Goal: Check status

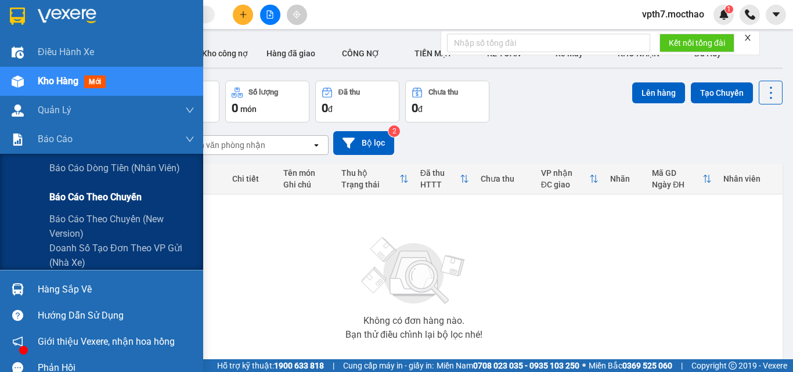
click at [87, 200] on span "Báo cáo theo chuyến" at bounding box center [95, 197] width 92 height 15
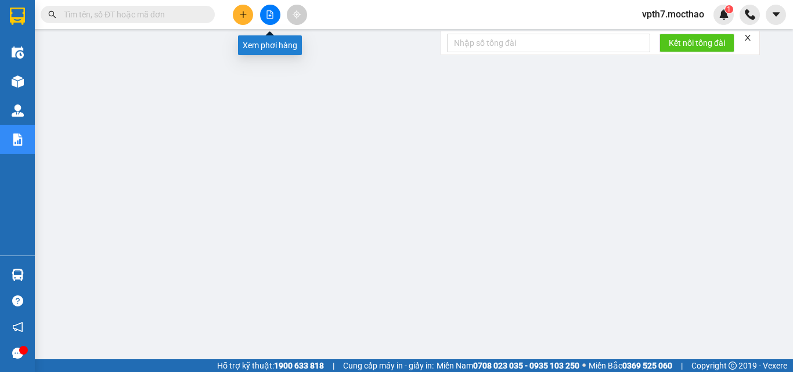
click at [265, 18] on button at bounding box center [270, 15] width 20 height 20
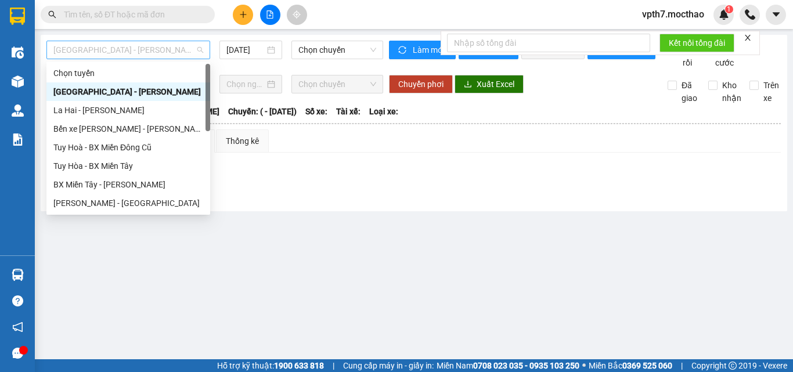
click at [127, 52] on span "[GEOGRAPHIC_DATA] - [PERSON_NAME]" at bounding box center [128, 49] width 150 height 17
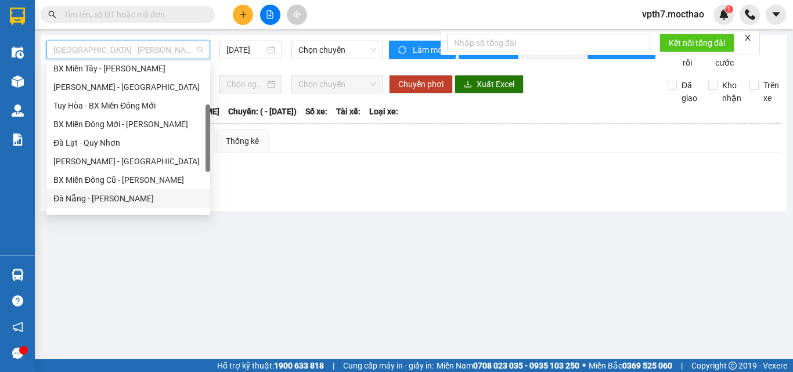
click at [103, 197] on div "Đà Nẵng - [PERSON_NAME]" at bounding box center [128, 198] width 150 height 13
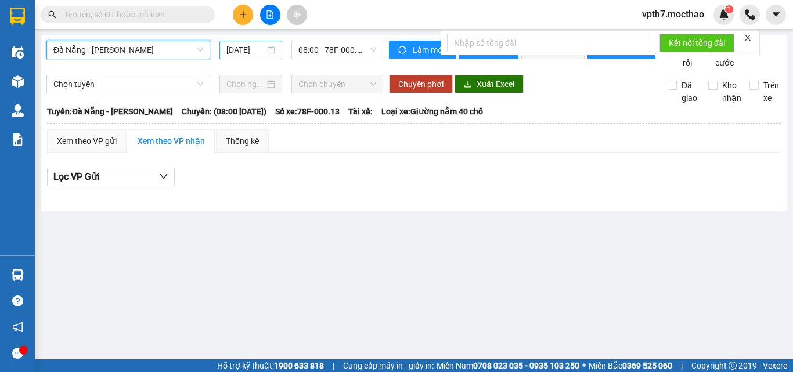
click at [253, 53] on input "[DATE]" at bounding box center [246, 50] width 38 height 13
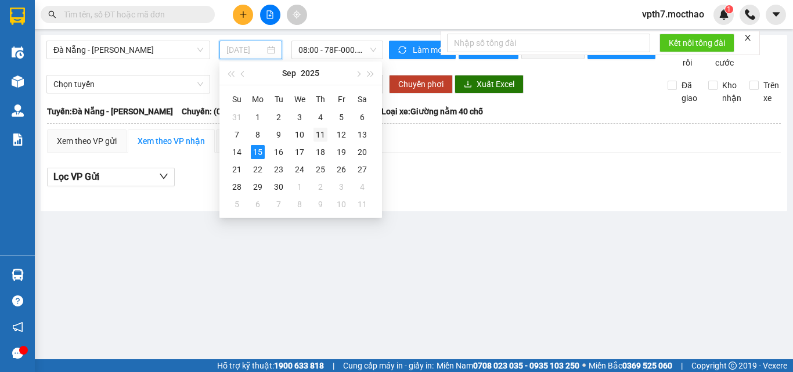
click at [317, 137] on div "11" at bounding box center [321, 135] width 14 height 14
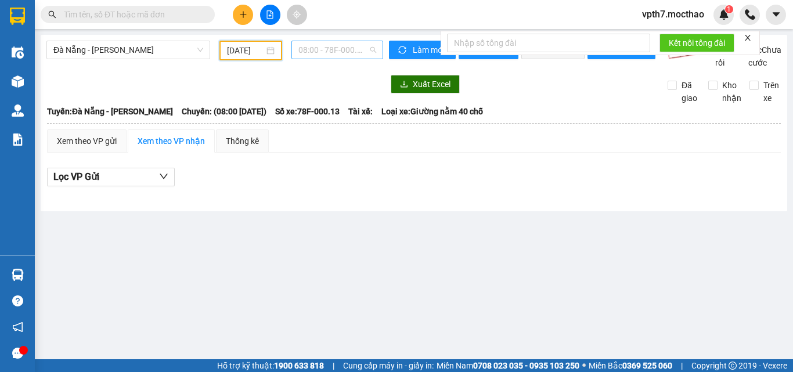
click at [339, 53] on span "08:00 - 78F-000.13" at bounding box center [338, 49] width 78 height 17
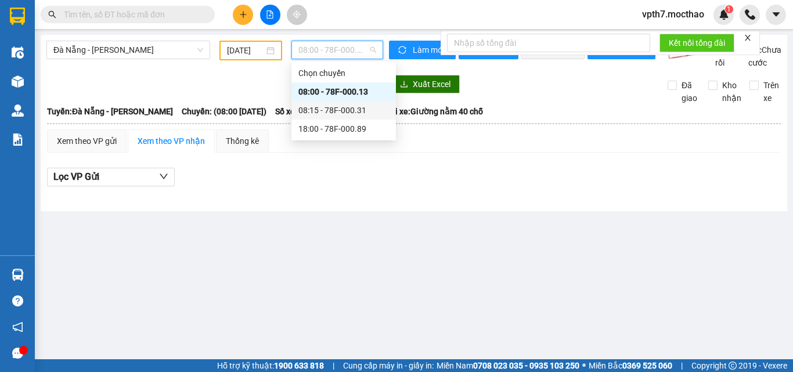
click at [339, 110] on div "08:15 - 78F-000.31" at bounding box center [344, 110] width 91 height 13
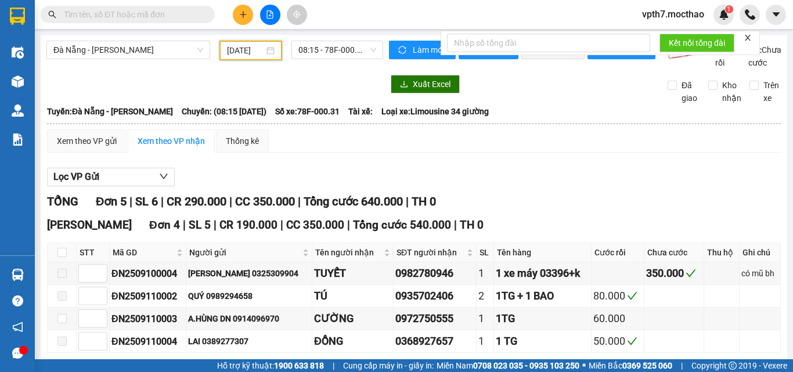
click at [254, 51] on input "[DATE]" at bounding box center [245, 50] width 37 height 13
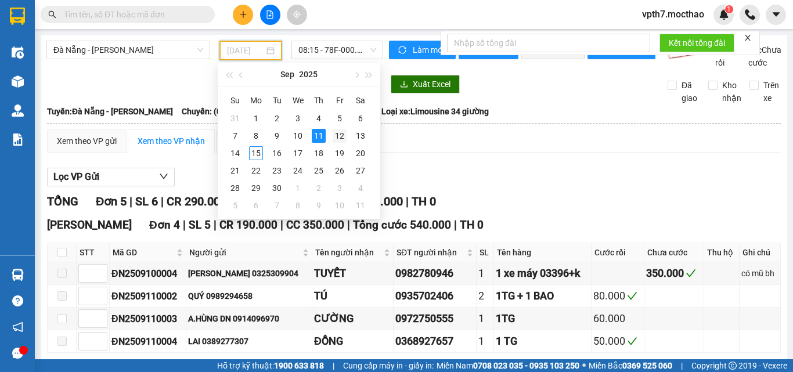
click at [344, 133] on div "12" at bounding box center [340, 136] width 14 height 14
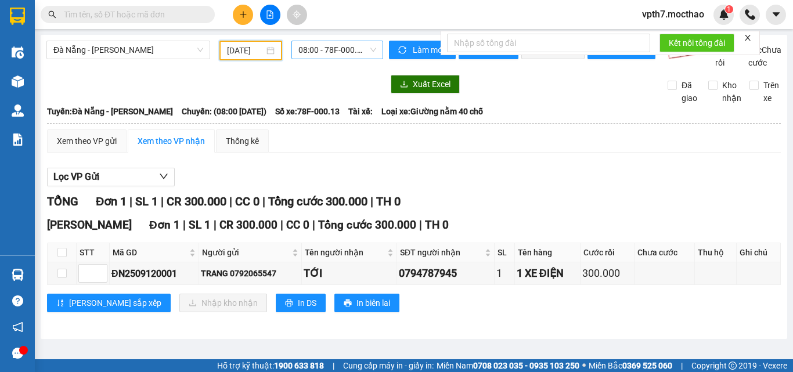
click at [325, 41] on div "08:00 - 78F-000.13" at bounding box center [338, 50] width 92 height 19
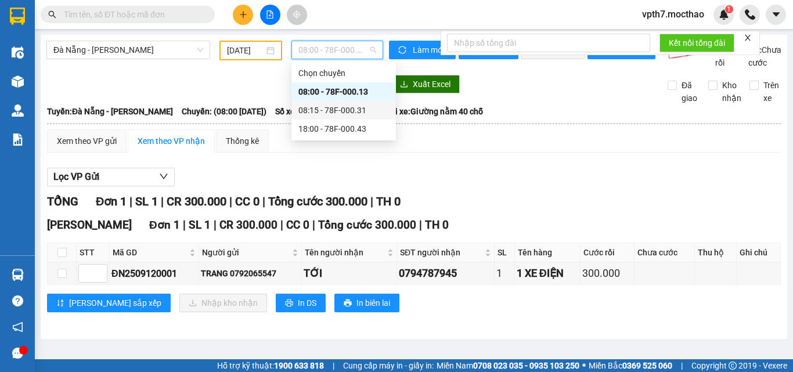
click at [340, 107] on div "08:15 - 78F-000.31" at bounding box center [344, 110] width 91 height 13
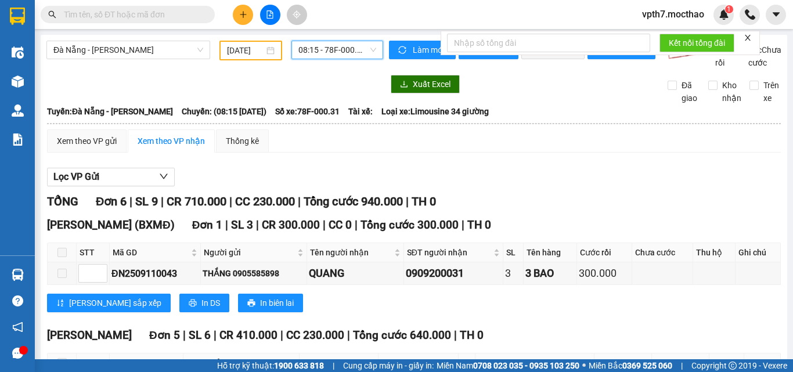
click at [243, 54] on input "[DATE]" at bounding box center [245, 50] width 37 height 13
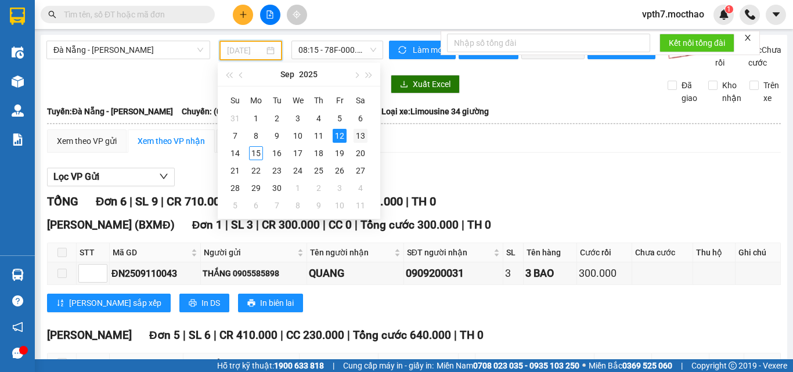
click at [364, 137] on div "13" at bounding box center [361, 136] width 14 height 14
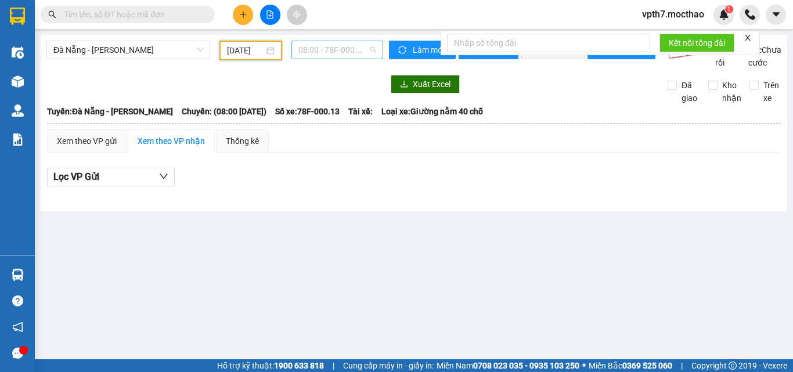
drag, startPoint x: 344, startPoint y: 50, endPoint x: 351, endPoint y: 85, distance: 35.5
click at [344, 52] on span "08:00 - 78F-000.13" at bounding box center [338, 49] width 78 height 17
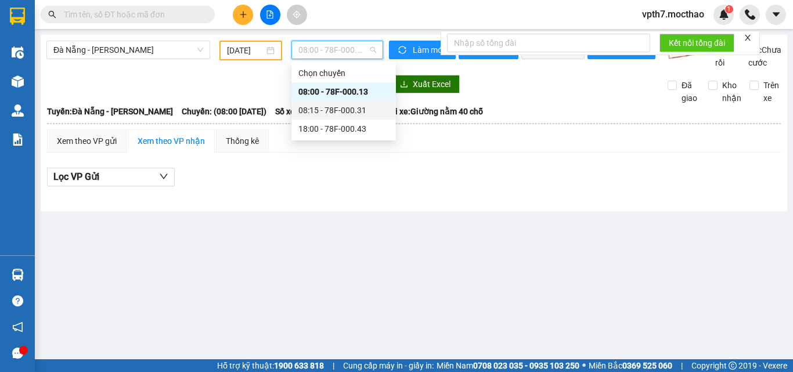
click at [350, 109] on div "08:15 - 78F-000.31" at bounding box center [344, 110] width 91 height 13
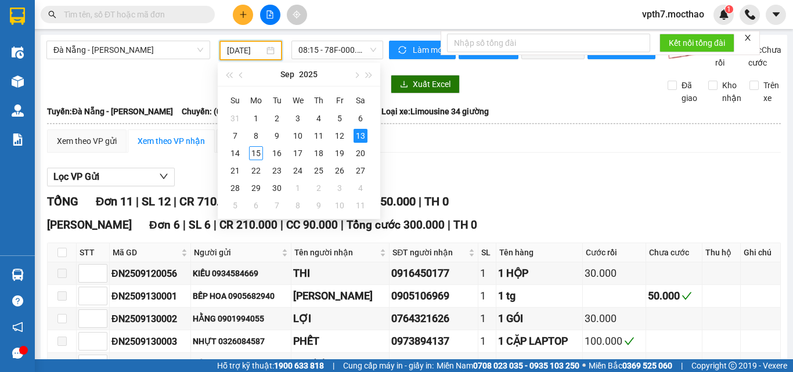
click at [241, 51] on input "[DATE]" at bounding box center [245, 50] width 37 height 13
click at [233, 153] on div "14" at bounding box center [235, 153] width 14 height 14
type input "[DATE]"
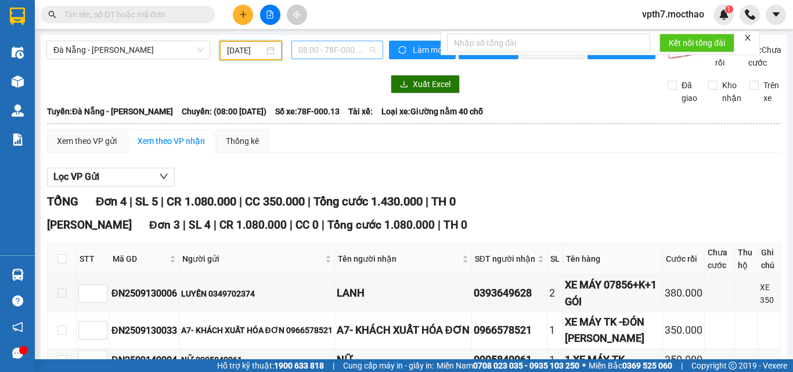
click at [336, 57] on span "08:00 - 78F-000.13" at bounding box center [338, 49] width 78 height 17
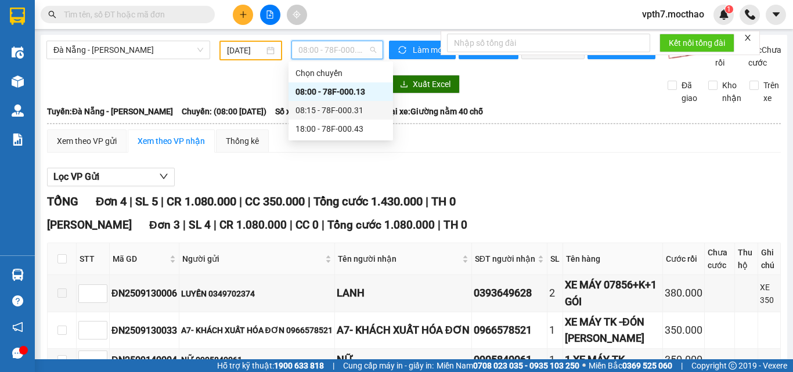
drag, startPoint x: 339, startPoint y: 109, endPoint x: 347, endPoint y: 115, distance: 10.0
click at [339, 110] on div "08:15 - 78F-000.31" at bounding box center [341, 110] width 91 height 13
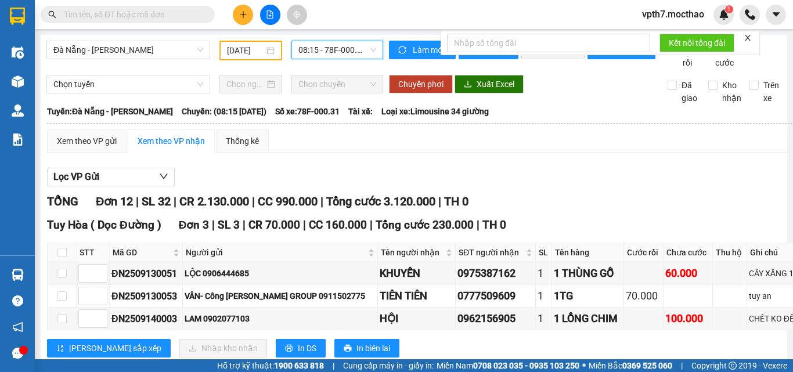
click at [342, 61] on div "[GEOGRAPHIC_DATA] - [PERSON_NAME] [DATE] 08:15 08:15 - 78F-000.31" at bounding box center [214, 55] width 337 height 28
click at [343, 51] on span "08:15 - 78F-000.31" at bounding box center [338, 49] width 78 height 17
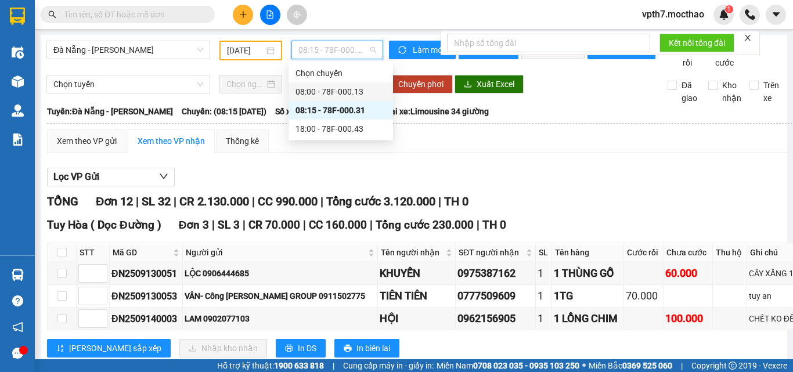
click at [341, 92] on div "08:00 - 78F-000.13" at bounding box center [341, 91] width 91 height 13
